Goal: Task Accomplishment & Management: Manage account settings

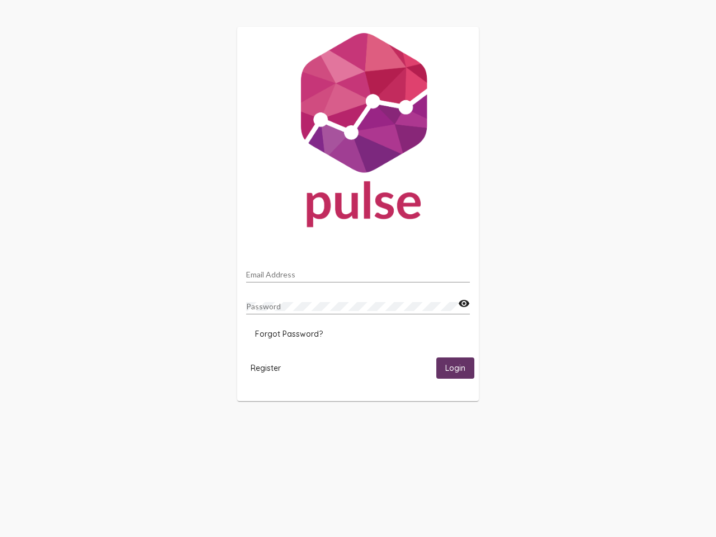
click at [358, 271] on input "Email Address" at bounding box center [358, 274] width 224 height 9
click at [464, 304] on mat-icon "visibility" at bounding box center [464, 303] width 12 height 13
click at [289, 334] on span "Forgot Password?" at bounding box center [289, 334] width 68 height 10
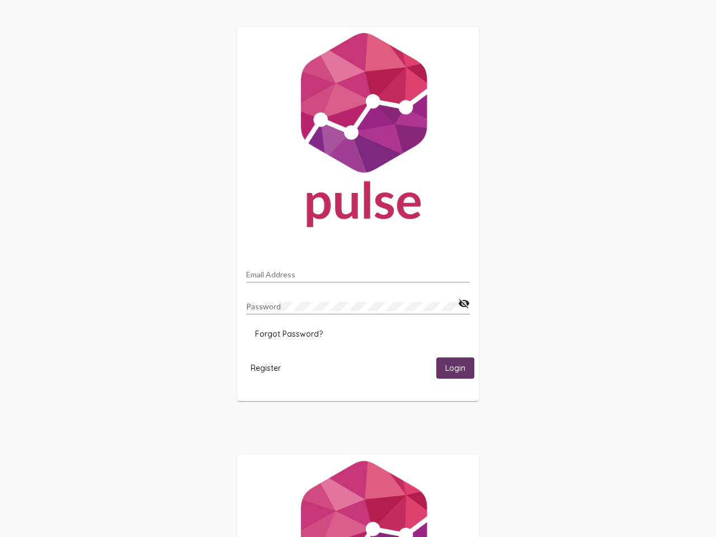
click at [266, 368] on span "Register" at bounding box center [266, 368] width 30 height 10
click at [455, 368] on span "Login" at bounding box center [455, 369] width 20 height 10
